Goal: Browse casually

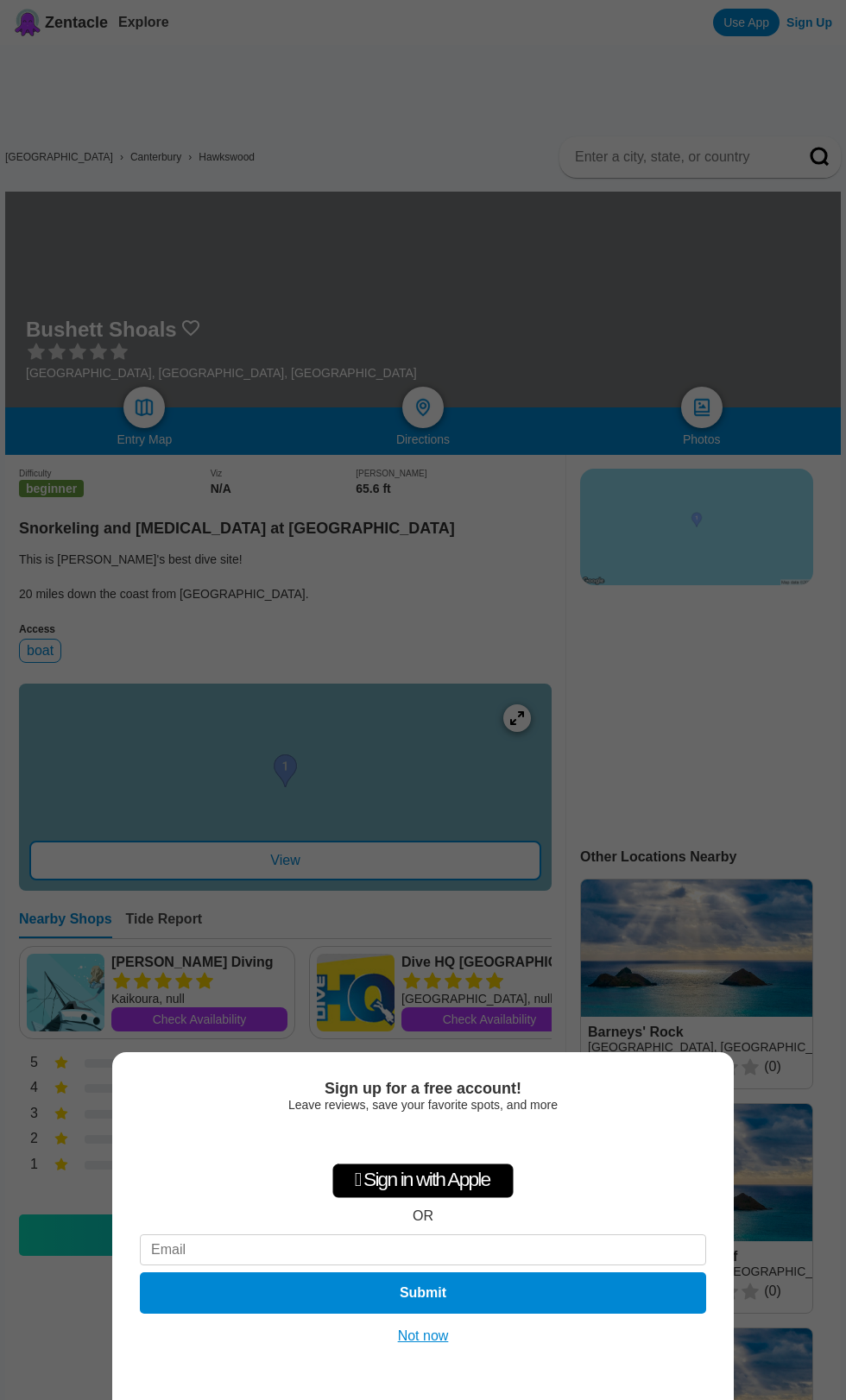
click at [556, 546] on div "Sign up for a free account! Leave reviews, save your favorite spots, and more …" at bounding box center [423, 700] width 846 height 1400
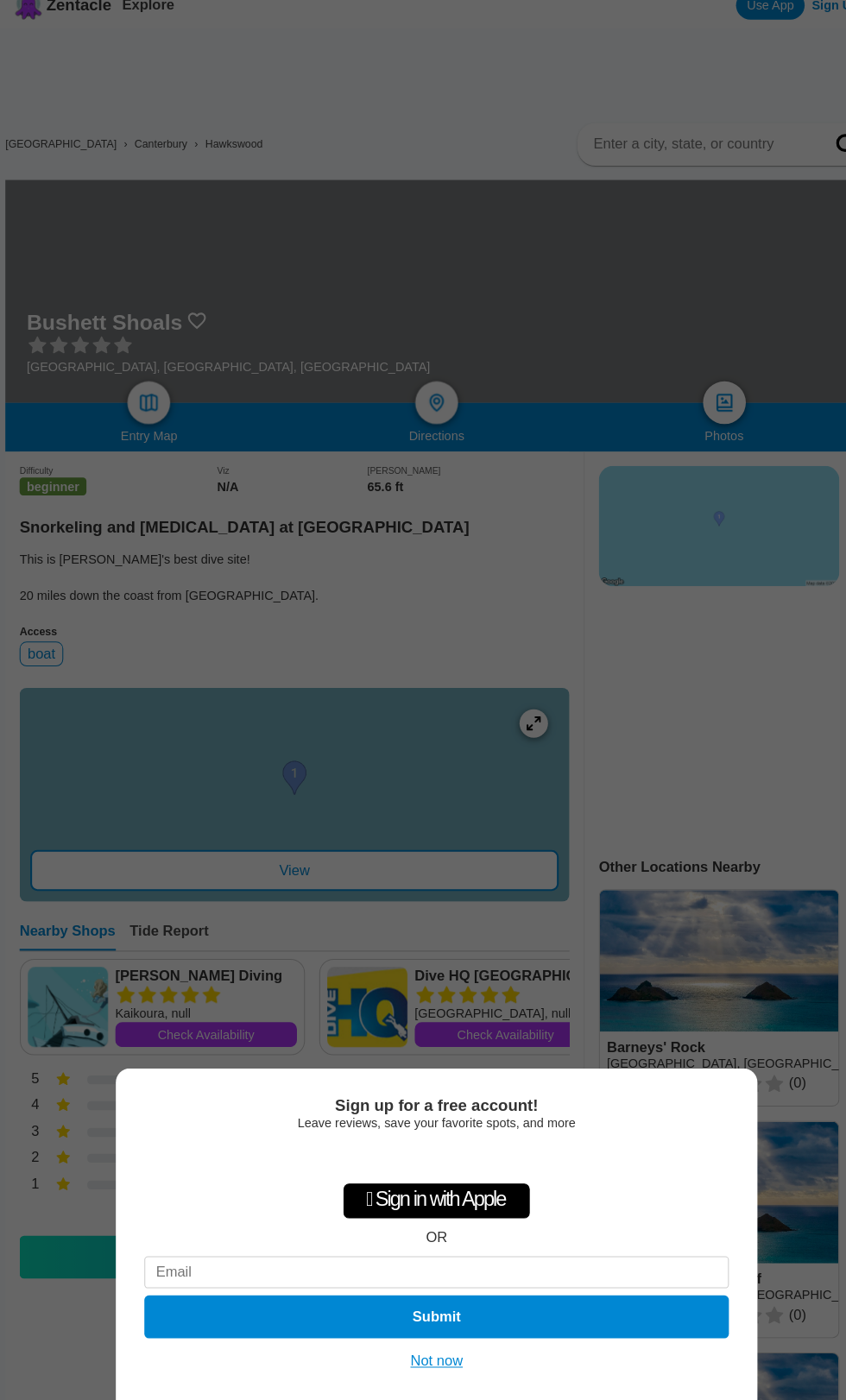
click at [426, 563] on div "Sign up for a free account! Leave reviews, save your favorite spots, and more …" at bounding box center [423, 700] width 846 height 1400
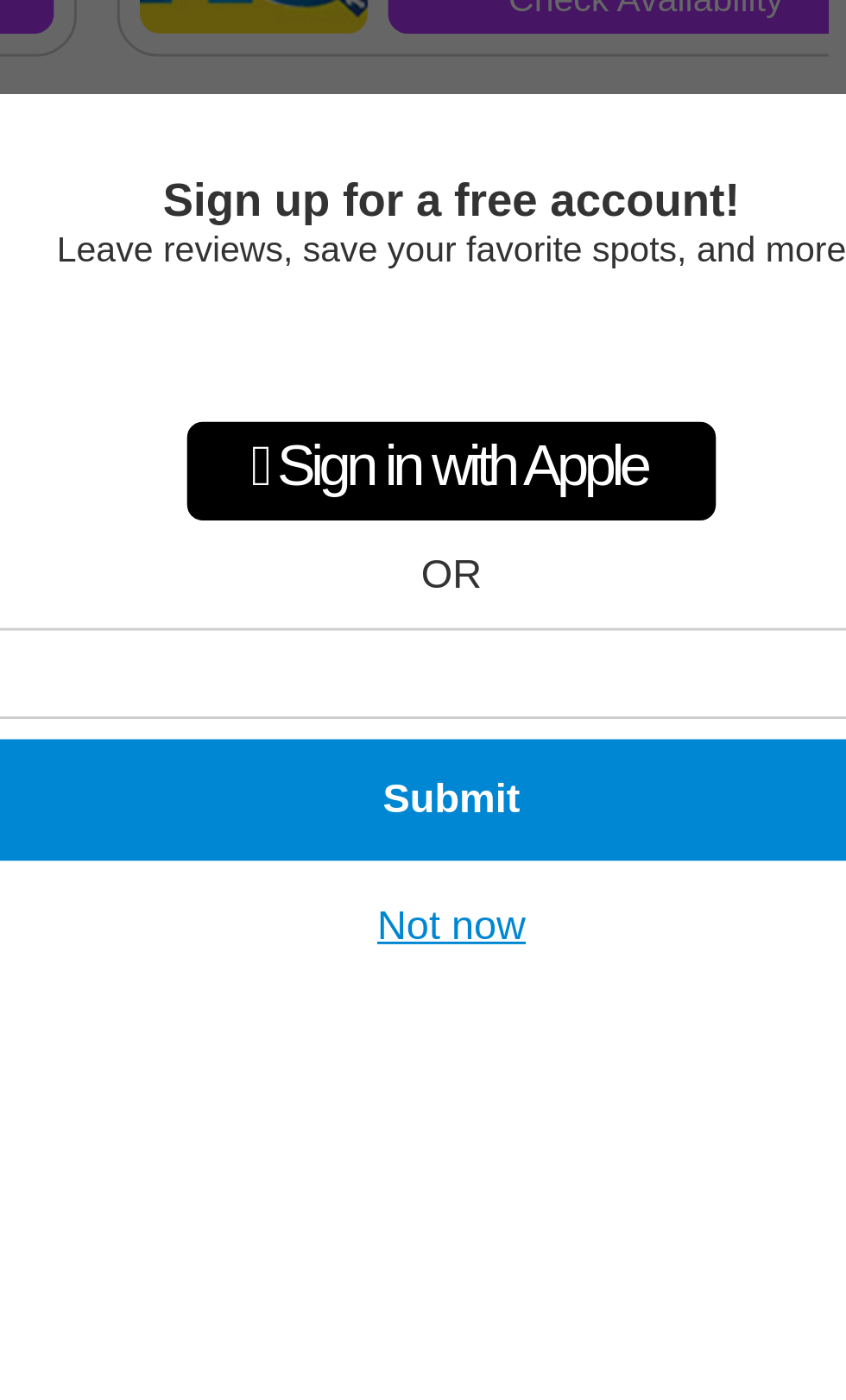
click at [442, 1345] on button "Not now" at bounding box center [423, 1337] width 61 height 18
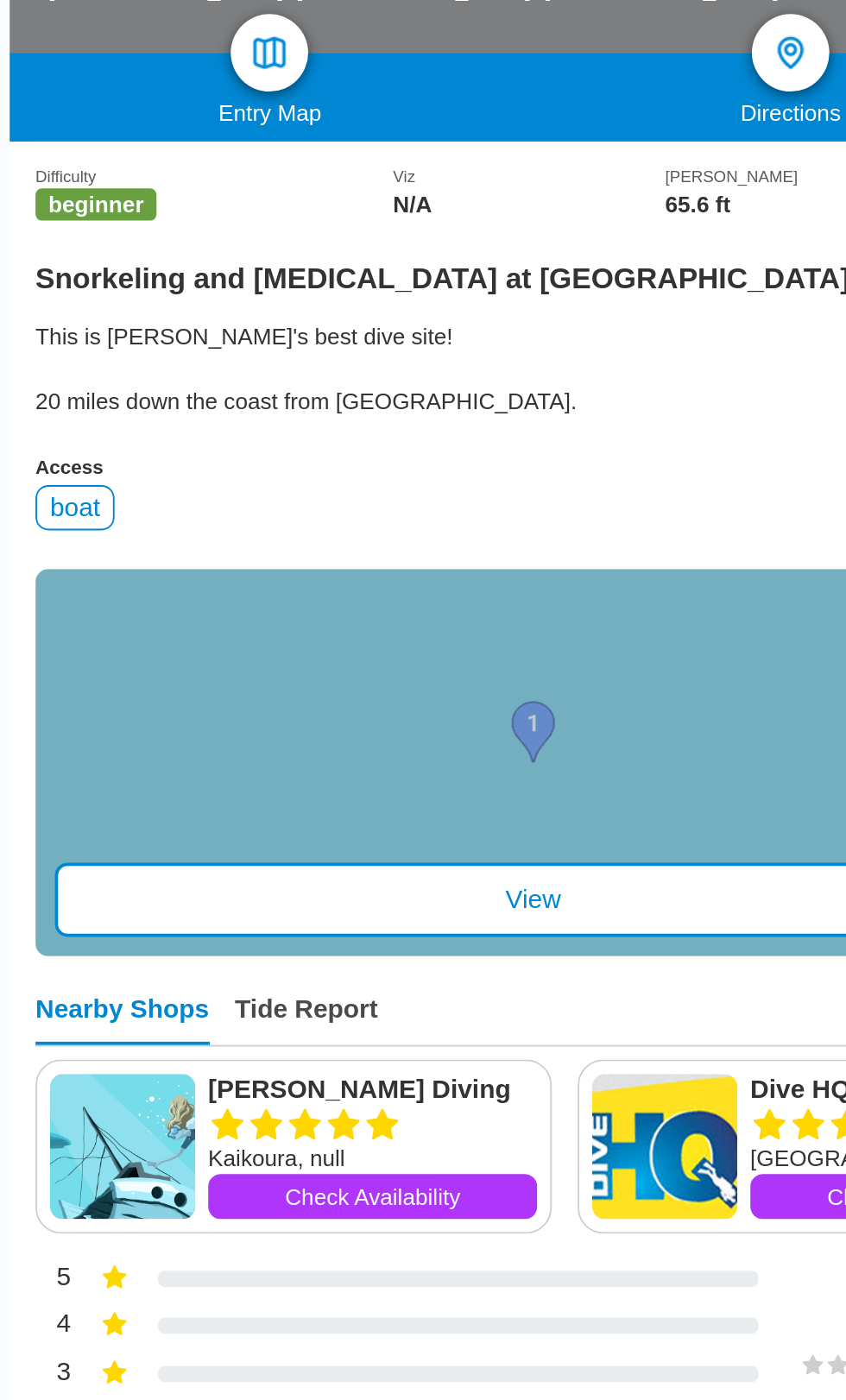
scroll to position [13, 0]
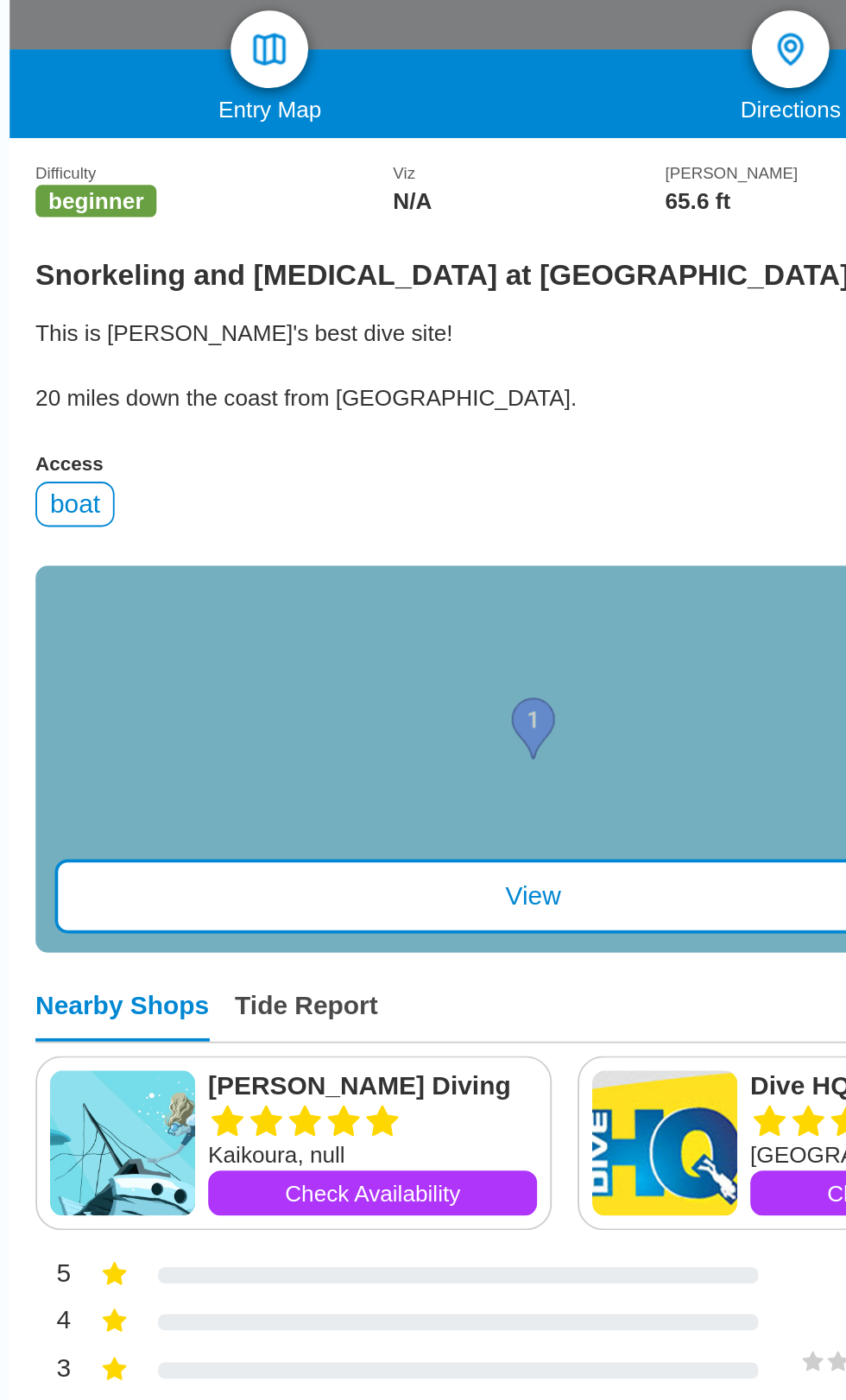
click at [326, 862] on div "View" at bounding box center [286, 847] width 512 height 39
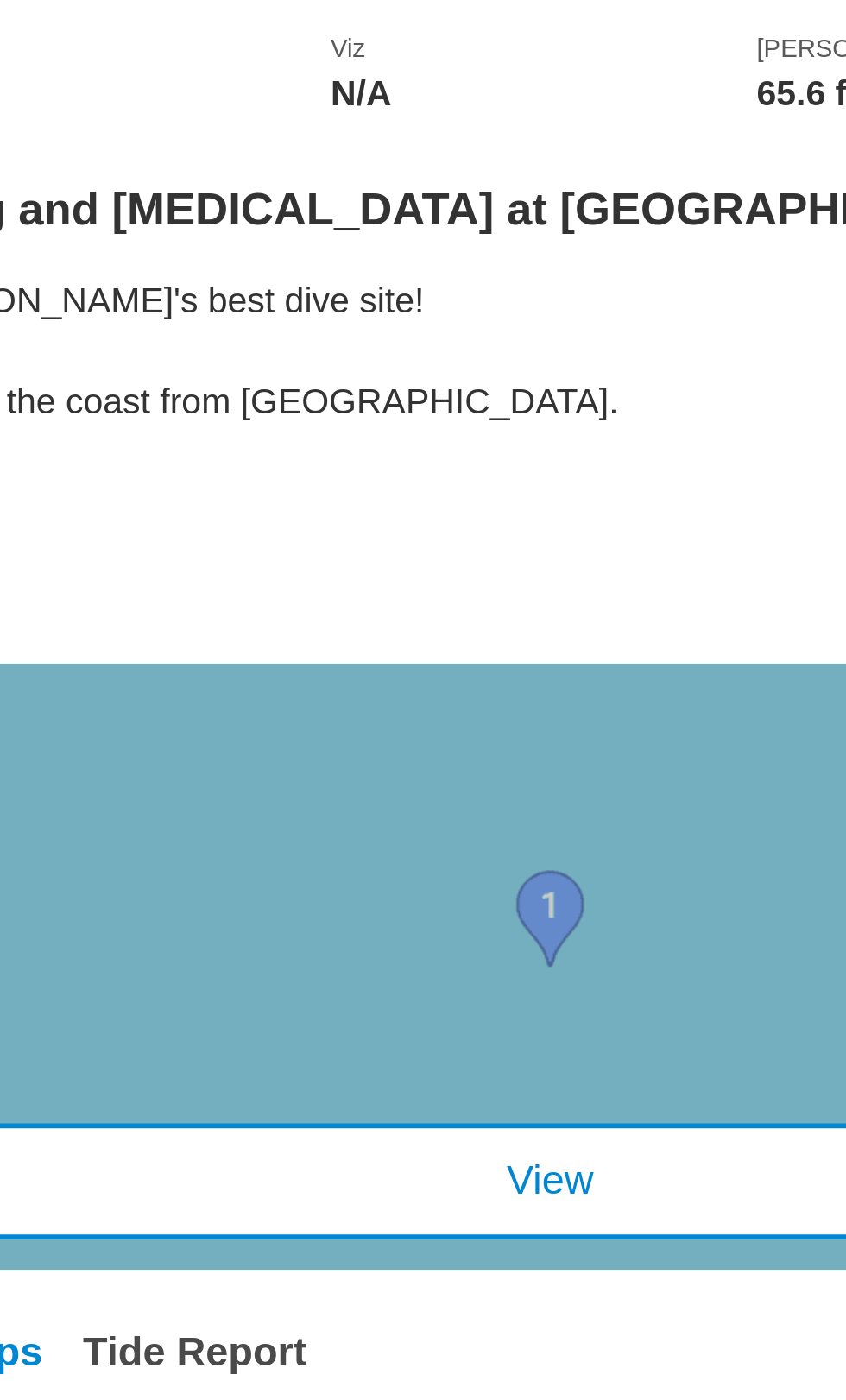
click at [301, 845] on div "View" at bounding box center [286, 847] width 512 height 39
